Goal: Transaction & Acquisition: Purchase product/service

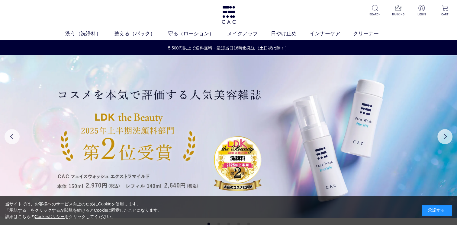
click at [432, 212] on div "承諾する" at bounding box center [437, 211] width 30 height 11
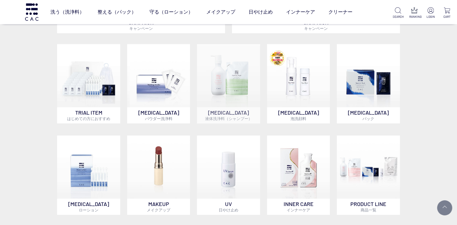
scroll to position [463, 0]
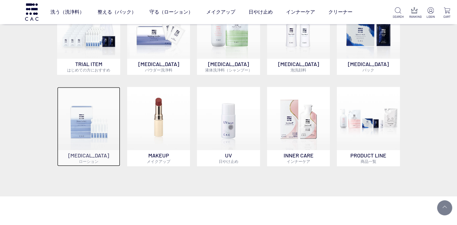
click at [89, 143] on img at bounding box center [88, 118] width 63 height 63
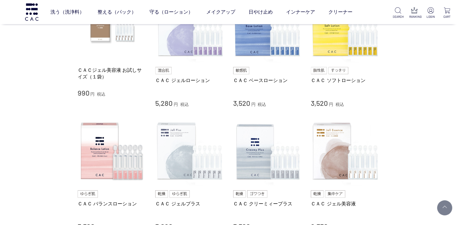
scroll to position [201, 0]
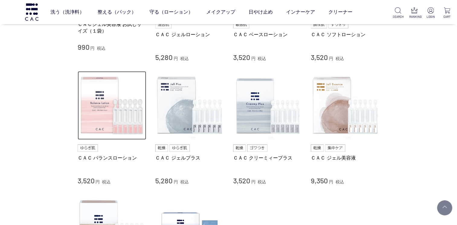
click at [114, 120] on img at bounding box center [112, 105] width 69 height 69
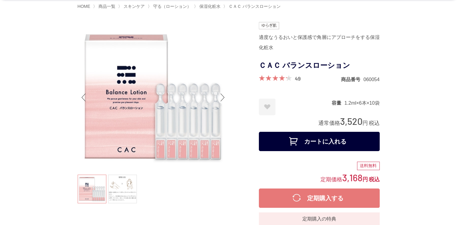
scroll to position [40, 0]
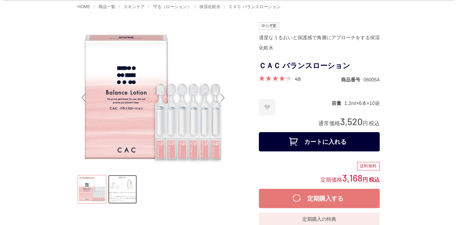
click at [126, 193] on link at bounding box center [122, 189] width 29 height 29
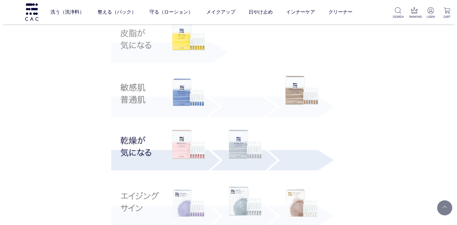
scroll to position [1108, 0]
click at [301, 204] on img at bounding box center [301, 203] width 33 height 33
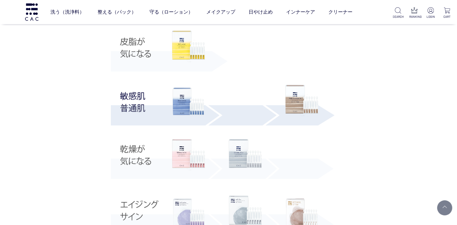
scroll to position [1430, 0]
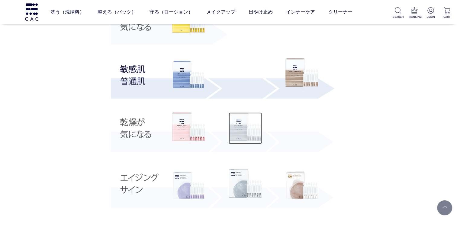
click at [238, 136] on img at bounding box center [245, 129] width 33 height 32
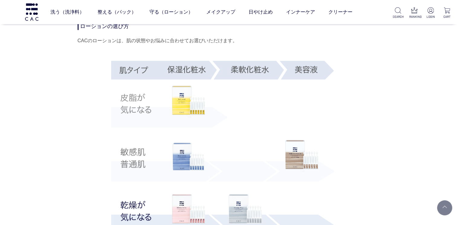
scroll to position [1168, 0]
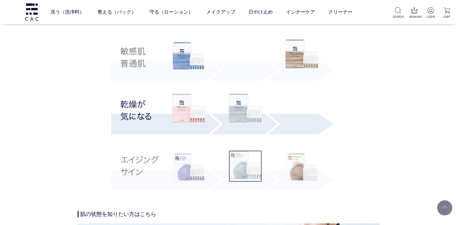
click at [239, 167] on img at bounding box center [245, 167] width 33 height 32
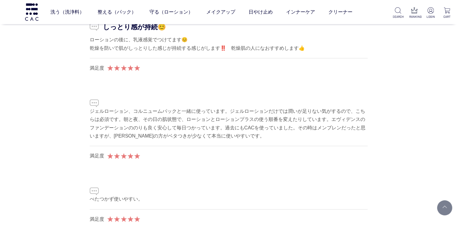
scroll to position [3667, 0]
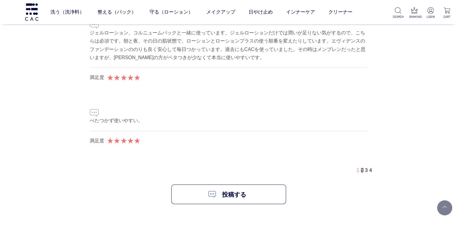
click at [362, 168] on link "2" at bounding box center [362, 170] width 3 height 5
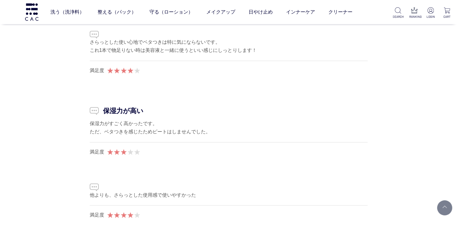
scroll to position [3059, 0]
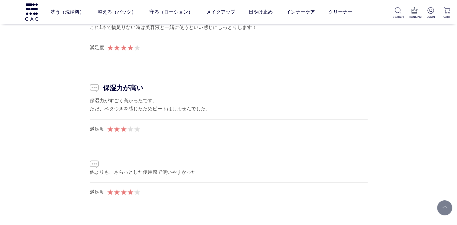
drag, startPoint x: 361, startPoint y: 170, endPoint x: 411, endPoint y: 189, distance: 53.1
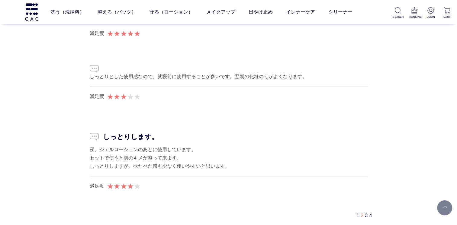
scroll to position [3623, 0]
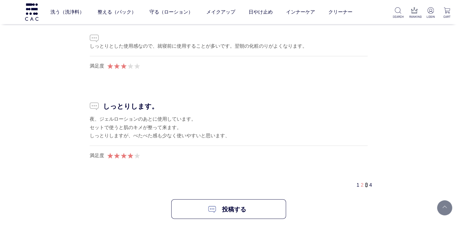
click at [367, 185] on link "3" at bounding box center [366, 185] width 3 height 5
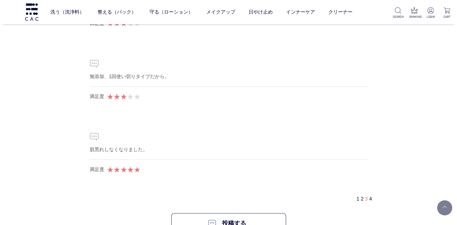
scroll to position [3865, 0]
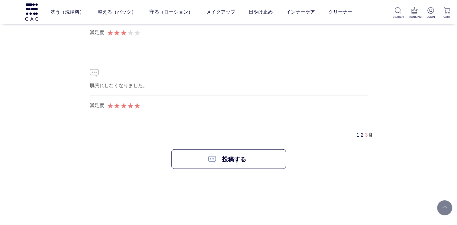
click at [370, 133] on link "4" at bounding box center [370, 135] width 3 height 5
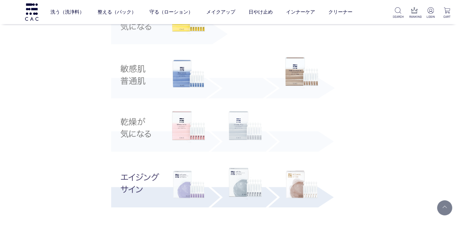
scroll to position [1145, 0]
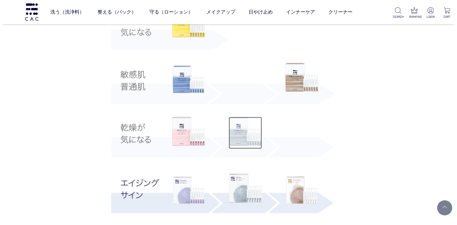
click at [239, 129] on img at bounding box center [245, 133] width 33 height 32
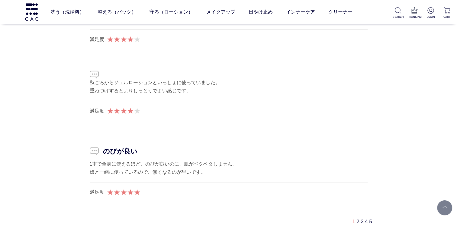
scroll to position [3727, 0]
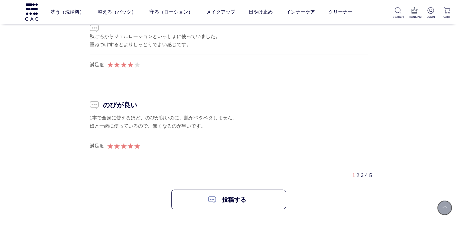
click at [446, 205] on link at bounding box center [444, 208] width 15 height 15
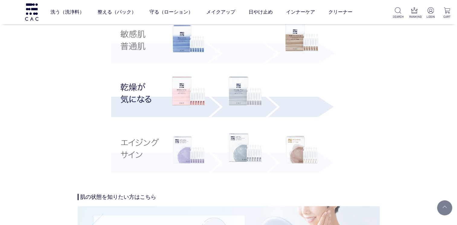
scroll to position [1229, 0]
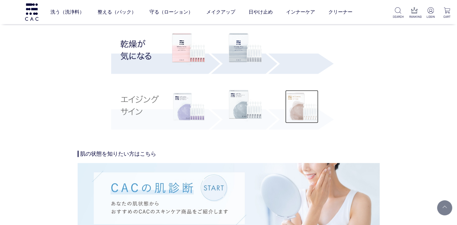
click at [303, 112] on img at bounding box center [301, 106] width 33 height 33
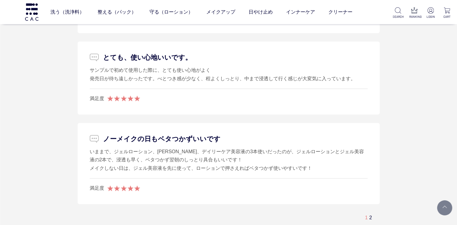
scroll to position [4171, 0]
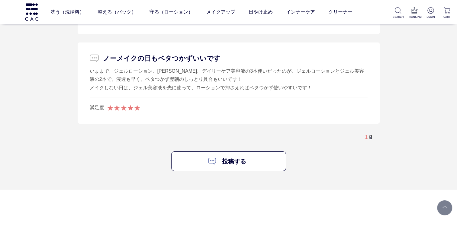
click at [371, 136] on link "2" at bounding box center [370, 137] width 3 height 5
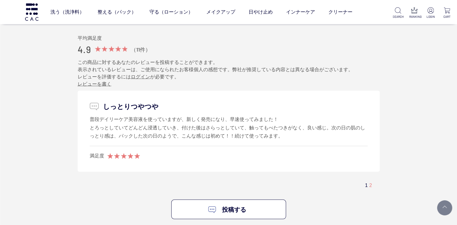
scroll to position [3354, 0]
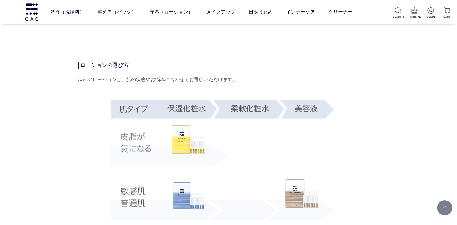
scroll to position [1028, 0]
